Goal: Navigation & Orientation: Understand site structure

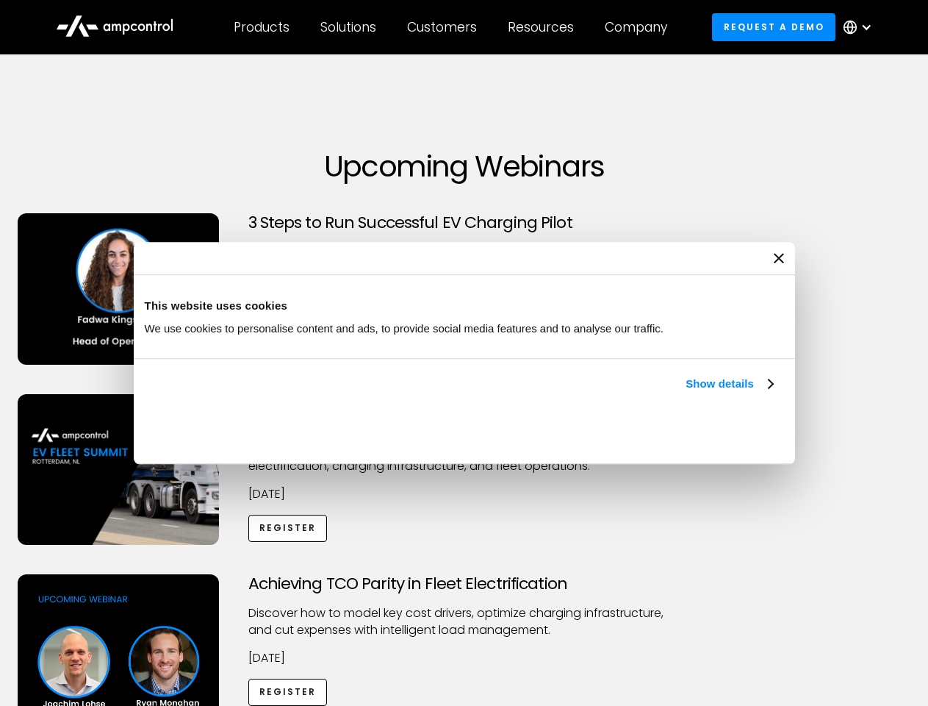
click at [686, 393] on link "Show details" at bounding box center [729, 384] width 87 height 18
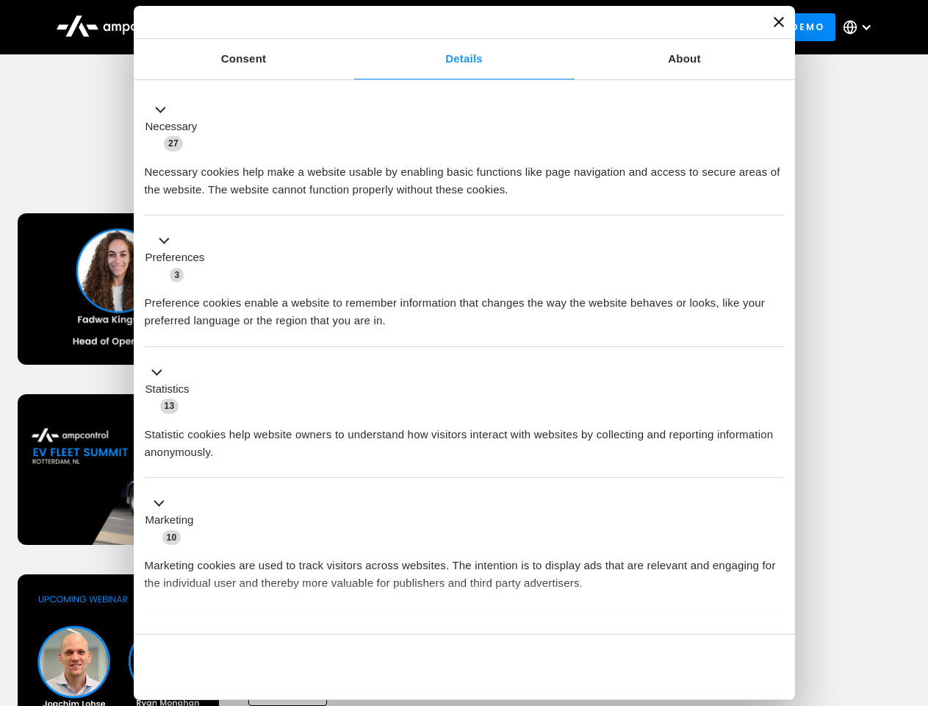
click at [775, 198] on div "Necessary cookies help make a website usable by enabling basic functions like p…" at bounding box center [465, 175] width 640 height 46
click at [912, 593] on div "Achieving TCO Parity in Fleet Electrification Discover how to model key cost dr…" at bounding box center [464, 689] width 923 height 231
click at [452, 27] on div "Customers" at bounding box center [442, 27] width 70 height 16
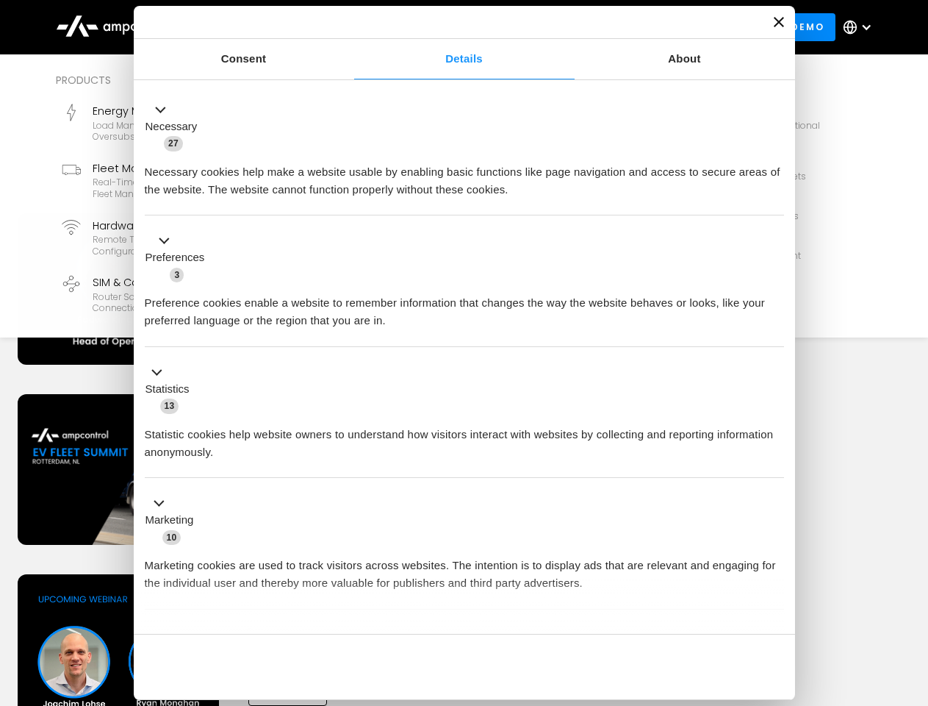
click at [261, 27] on div "Products" at bounding box center [262, 27] width 56 height 16
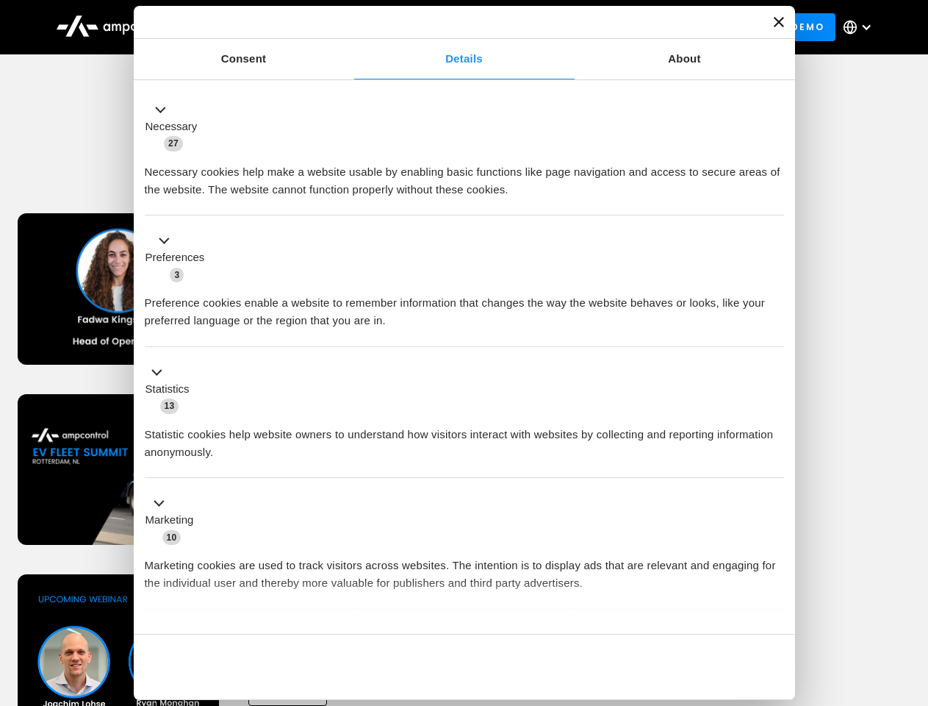
click at [349, 27] on div "Solutions" at bounding box center [349, 27] width 56 height 16
click at [445, 27] on div "Customers" at bounding box center [442, 27] width 70 height 16
click at [544, 27] on div "Resources" at bounding box center [541, 27] width 66 height 16
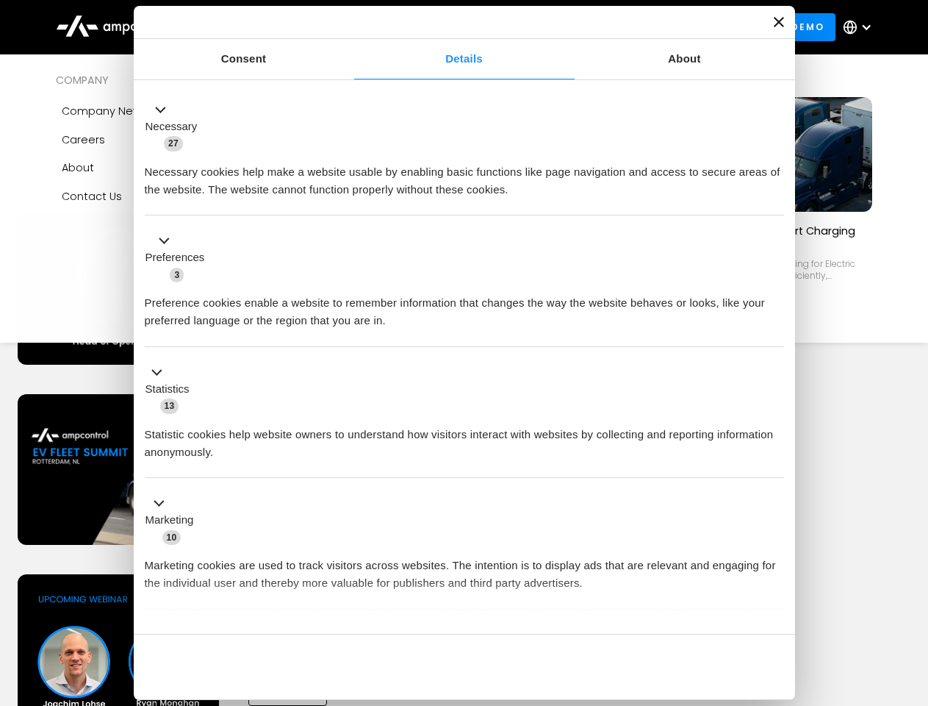
click at [641, 27] on div "Company" at bounding box center [636, 27] width 62 height 16
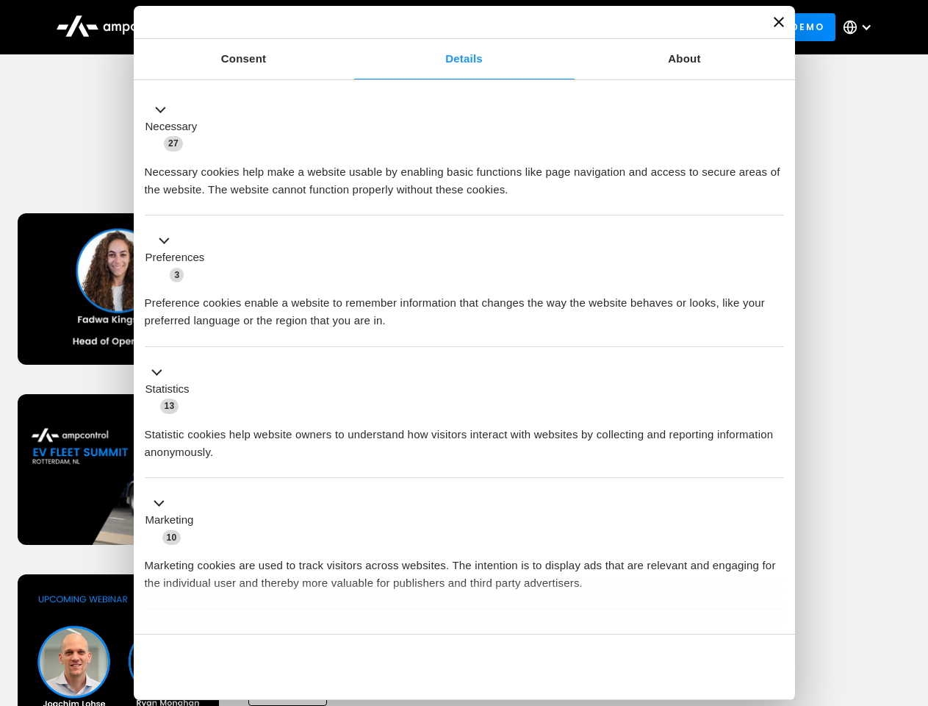
click at [862, 27] on div at bounding box center [867, 27] width 12 height 12
